Goal: Transaction & Acquisition: Obtain resource

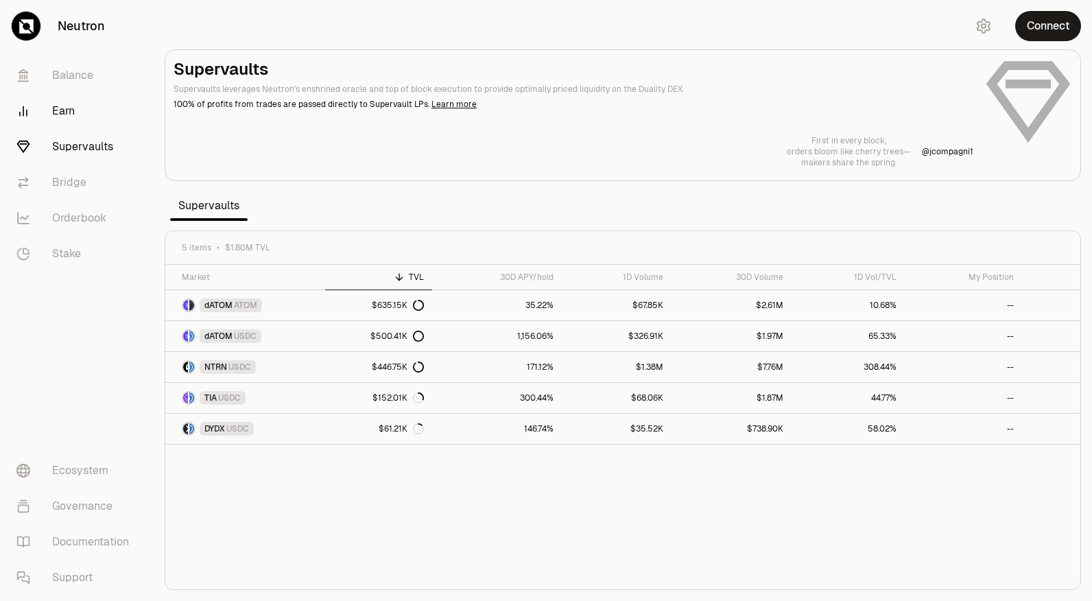
click at [67, 107] on link "Earn" at bounding box center [76, 111] width 143 height 36
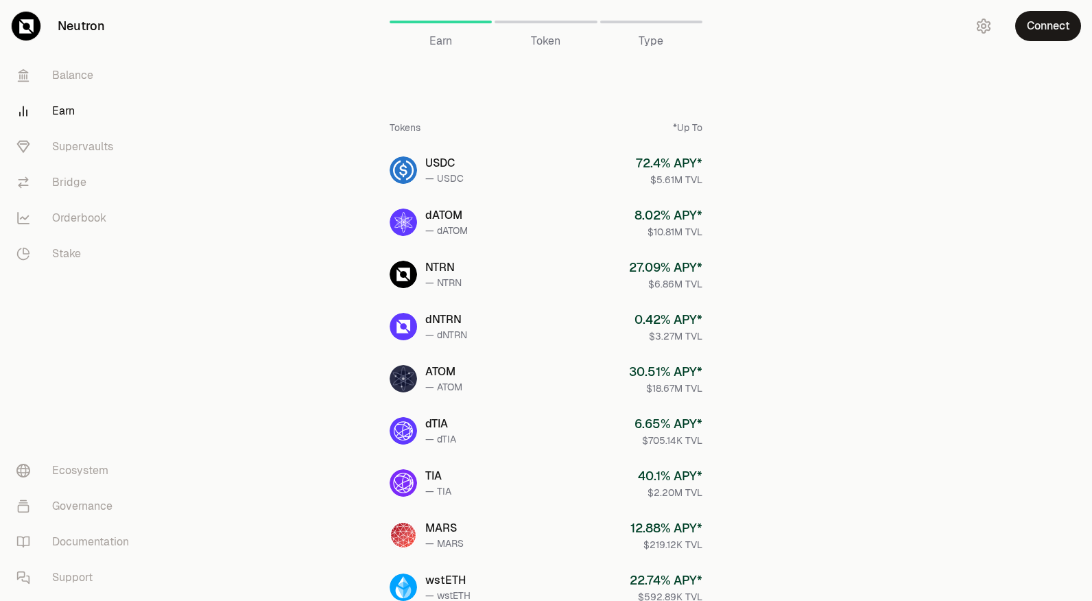
click at [62, 107] on link "Earn" at bounding box center [76, 111] width 143 height 36
click at [1048, 25] on button "Connect" at bounding box center [1048, 26] width 66 height 30
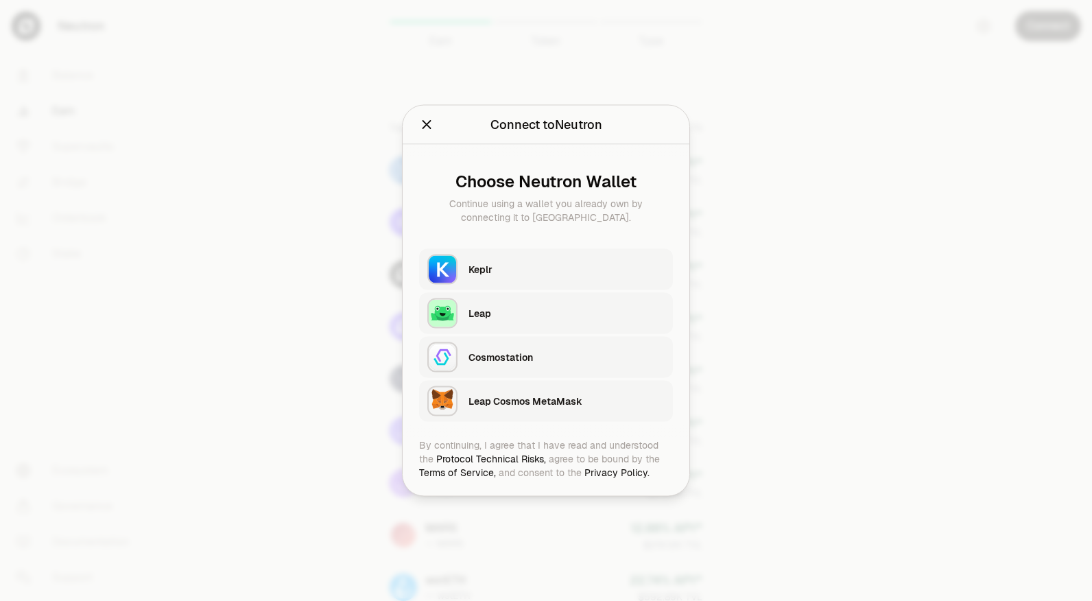
click at [788, 193] on div at bounding box center [546, 300] width 1092 height 601
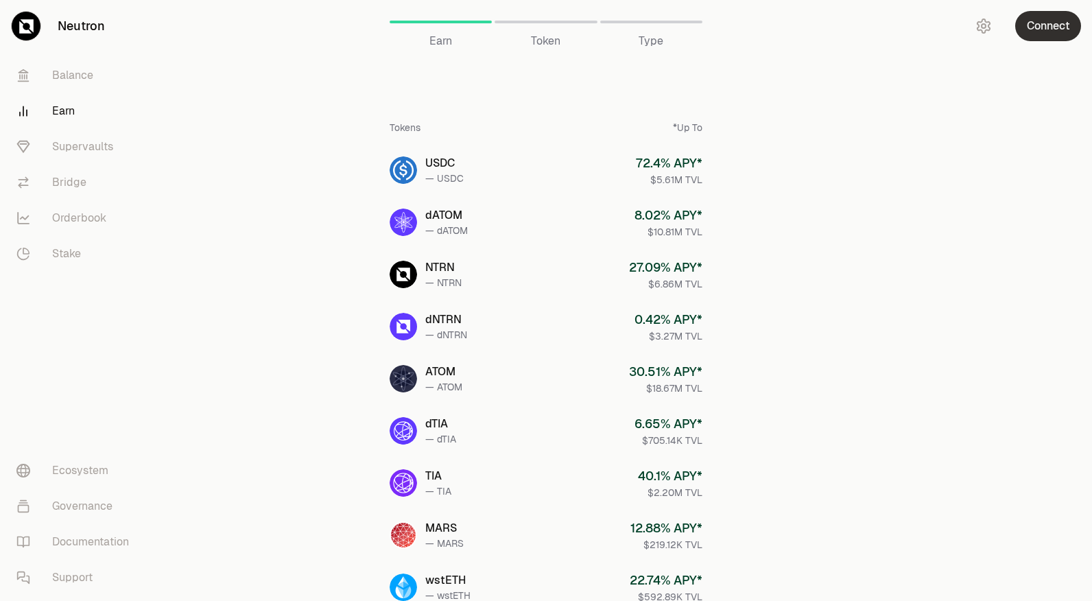
click at [1043, 26] on button "Connect" at bounding box center [1048, 26] width 66 height 30
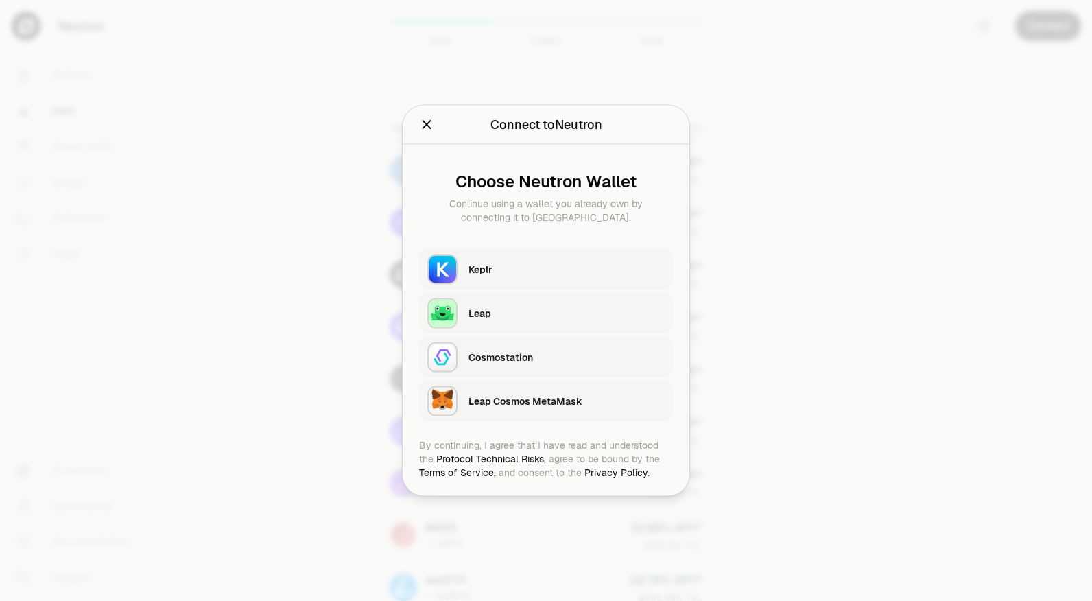
click at [551, 272] on div "Keplr" at bounding box center [567, 270] width 196 height 14
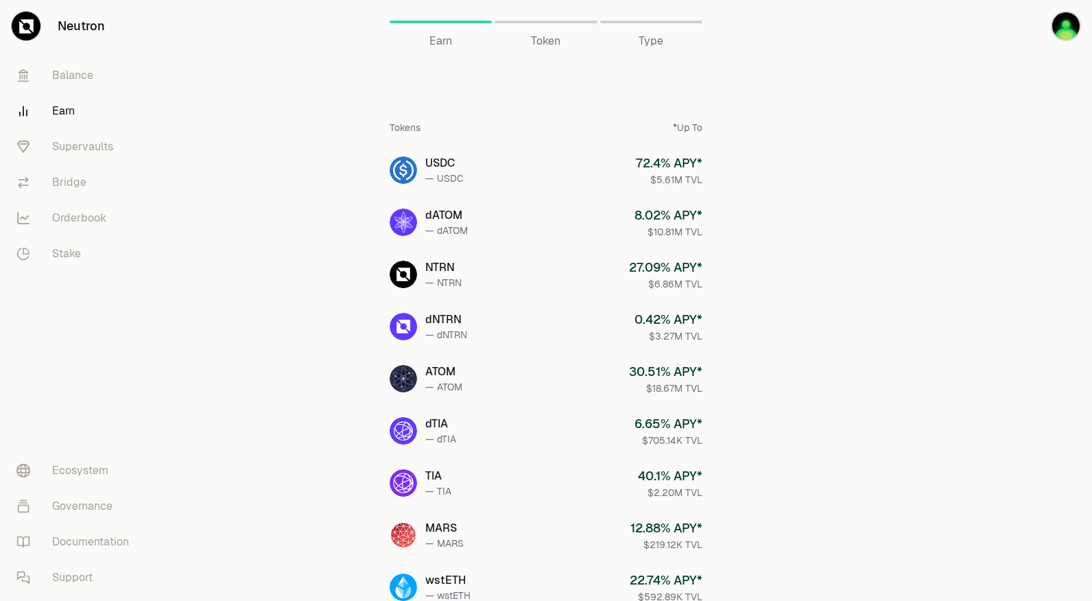
click at [548, 23] on div at bounding box center [546, 22] width 102 height 3
click at [698, 129] on div "*Up To" at bounding box center [688, 128] width 30 height 14
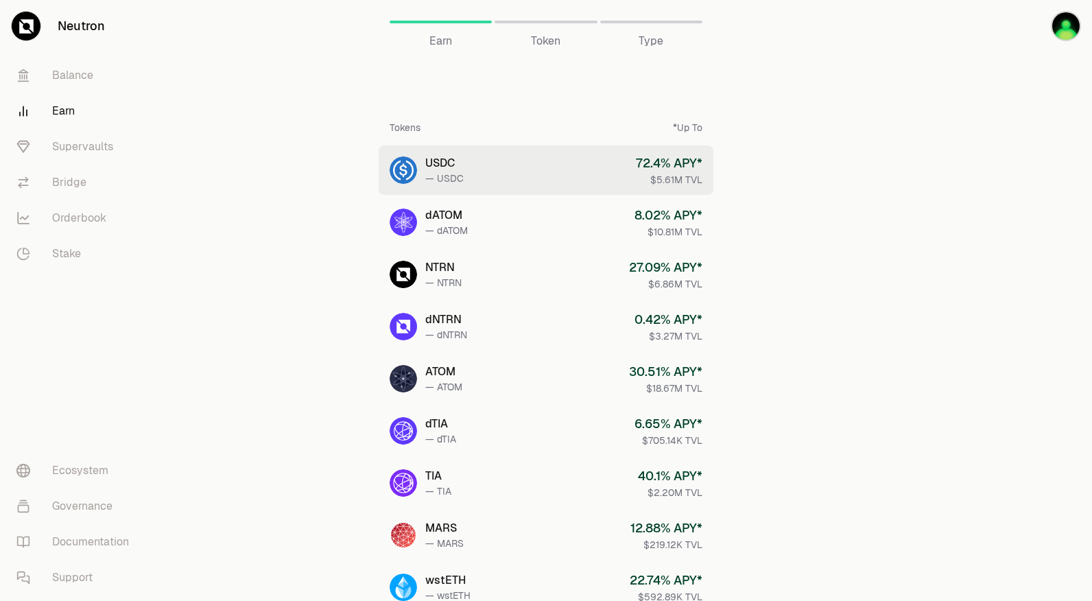
click at [637, 176] on div "$5.61M TVL" at bounding box center [669, 180] width 67 height 14
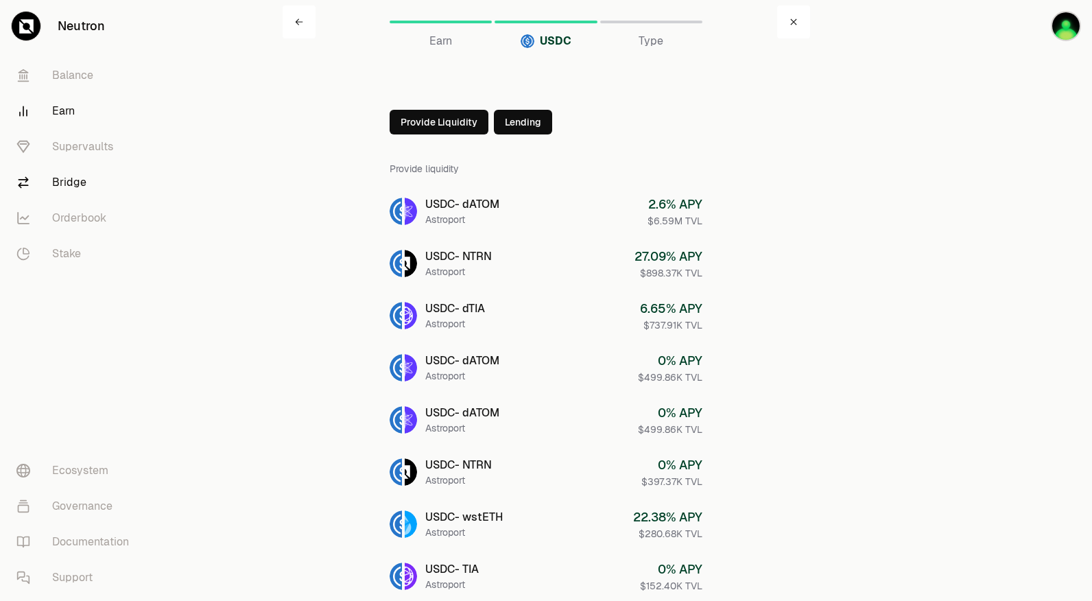
click at [75, 167] on link "Bridge" at bounding box center [76, 183] width 143 height 36
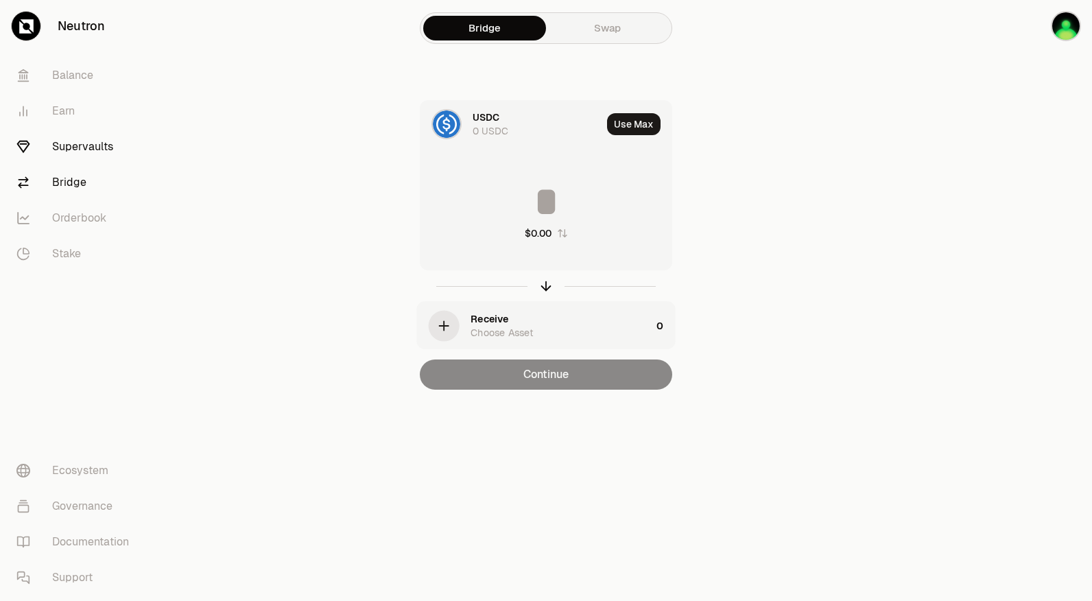
click at [92, 150] on link "Supervaults" at bounding box center [76, 147] width 143 height 36
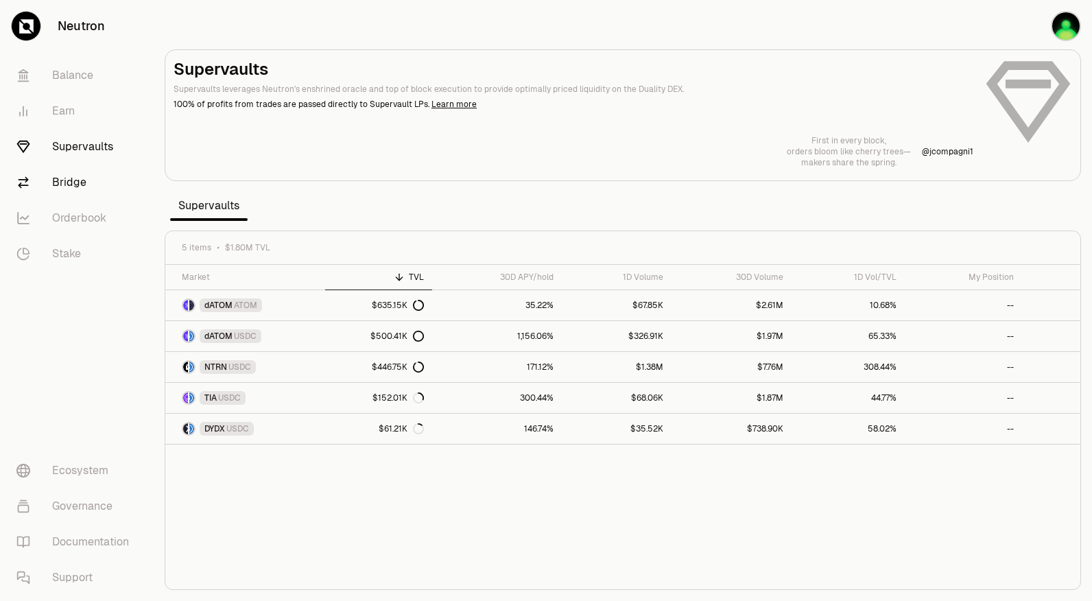
click at [69, 176] on link "Bridge" at bounding box center [76, 183] width 143 height 36
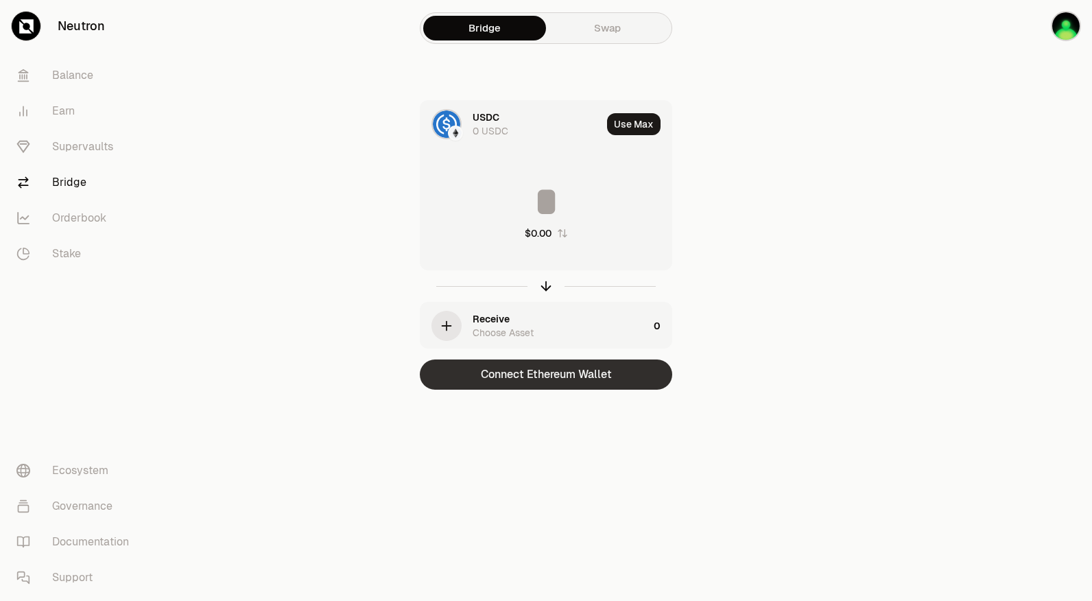
click at [604, 372] on button "Connect Ethereum Wallet" at bounding box center [546, 375] width 253 height 30
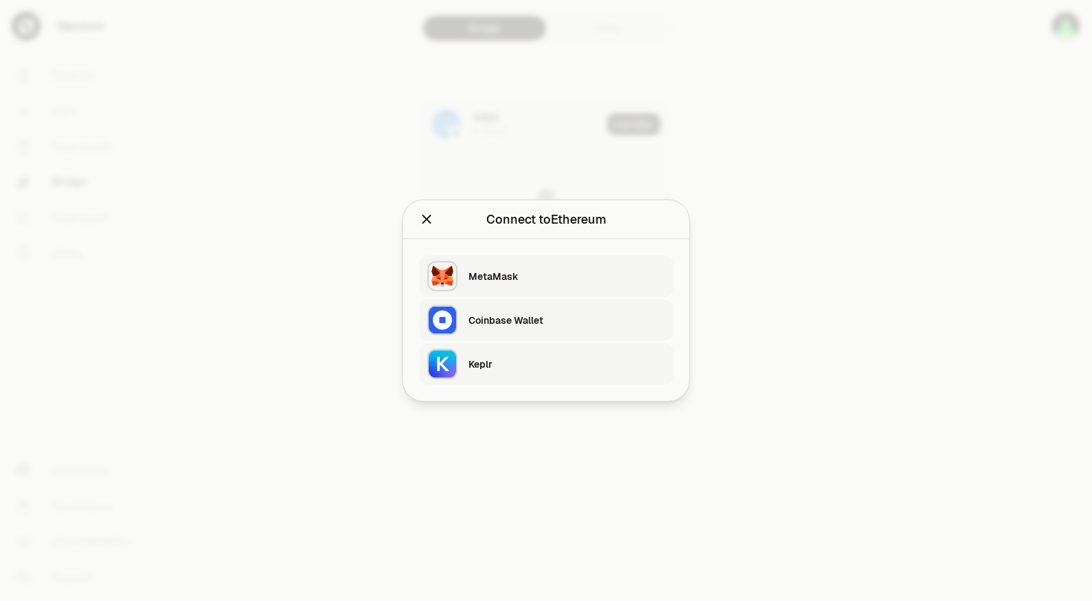
click at [768, 280] on div at bounding box center [546, 300] width 1092 height 601
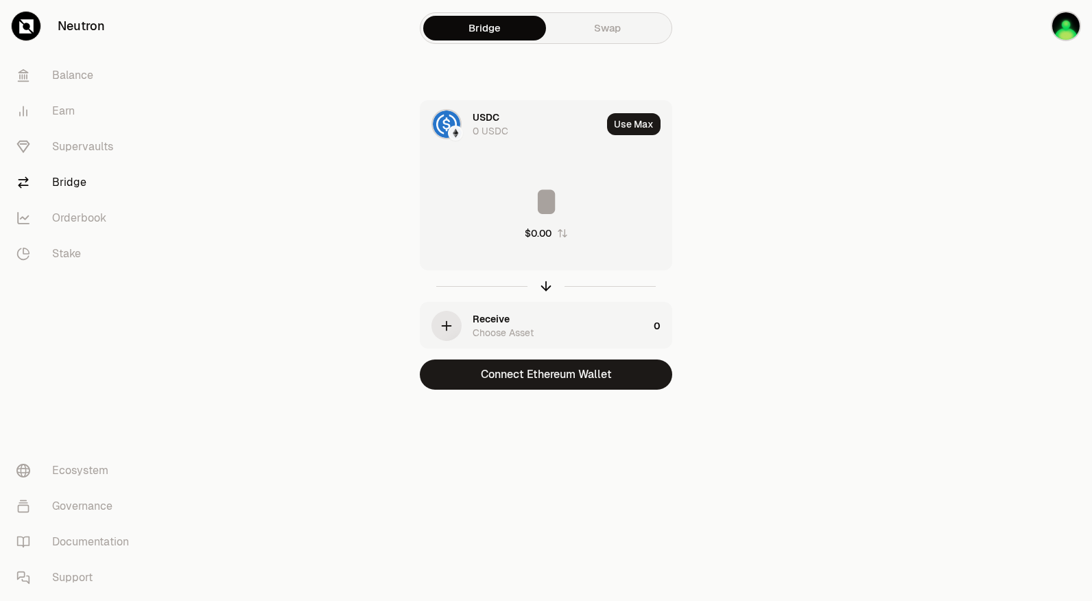
click at [450, 322] on div "button" at bounding box center [447, 326] width 30 height 30
